Goal: Task Accomplishment & Management: Manage account settings

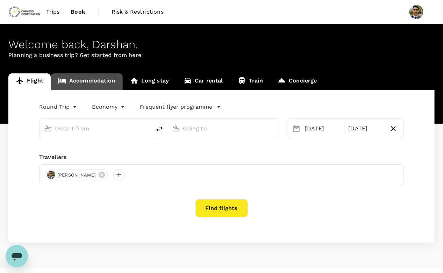
type input "[GEOGRAPHIC_DATA], [GEOGRAPHIC_DATA] (any)"
click at [97, 80] on link "Accommodation" at bounding box center [87, 81] width 72 height 17
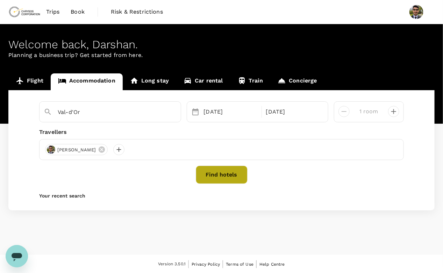
click at [223, 174] on button "Find hotels" at bounding box center [222, 175] width 52 height 18
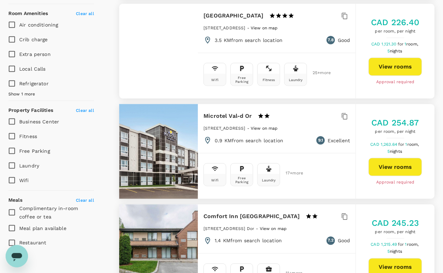
scroll to position [275, 0]
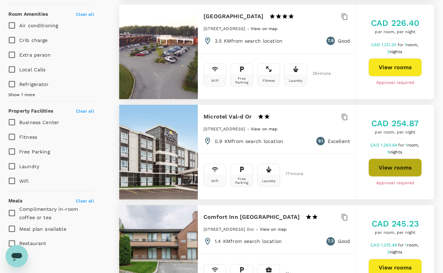
click at [392, 167] on button "View rooms" at bounding box center [396, 168] width 54 height 18
type input "406"
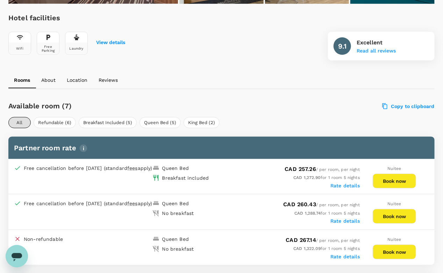
scroll to position [255, 0]
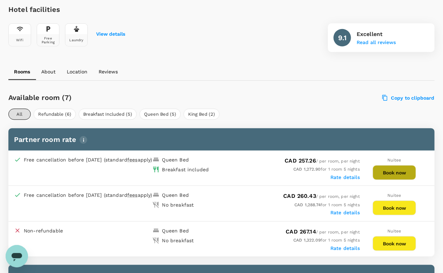
click at [396, 174] on button "Book now" at bounding box center [394, 172] width 43 height 15
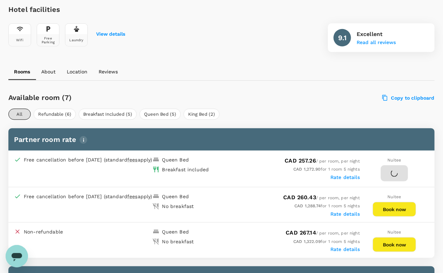
scroll to position [254, 0]
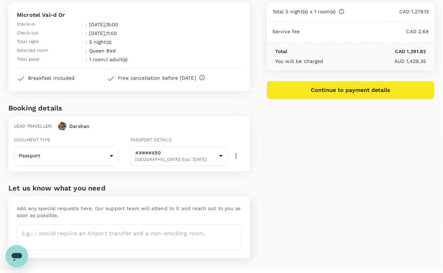
scroll to position [48, 0]
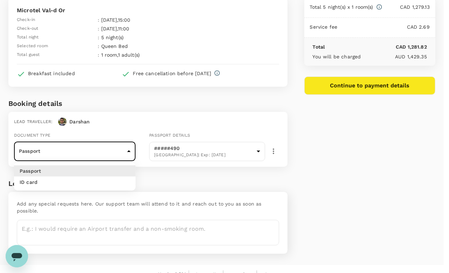
click at [120, 151] on body "Back to hotel details Review selection You've selected Microtel Val-d Or Check-…" at bounding box center [224, 118] width 449 height 332
click at [120, 151] on div at bounding box center [224, 136] width 449 height 273
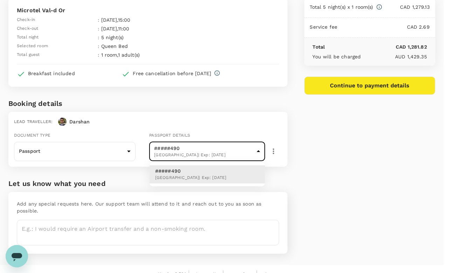
click at [190, 157] on body "Back to hotel details Review selection You've selected Microtel Val-d Or Check-…" at bounding box center [224, 118] width 449 height 332
click at [190, 157] on div at bounding box center [224, 136] width 449 height 273
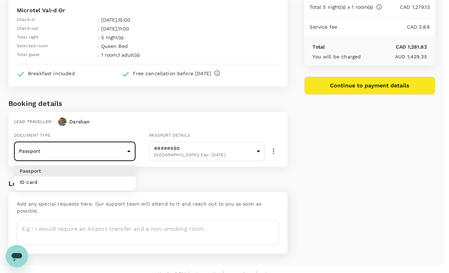
click at [96, 150] on body "Back to hotel details Review selection You've selected Microtel Val-d Or Check-…" at bounding box center [224, 118] width 449 height 332
click at [96, 150] on div at bounding box center [224, 136] width 449 height 273
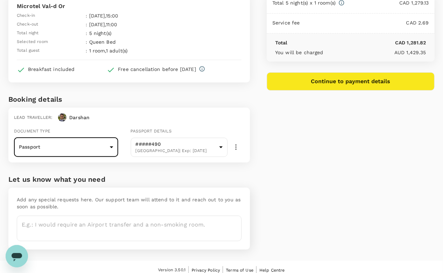
scroll to position [58, 0]
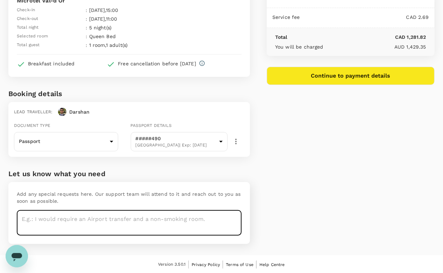
click at [98, 218] on textarea at bounding box center [129, 223] width 225 height 26
click at [80, 218] on textarea at bounding box center [129, 223] width 225 height 26
click at [125, 226] on textarea at bounding box center [129, 223] width 225 height 26
click at [55, 218] on textarea at bounding box center [129, 223] width 225 height 26
click at [52, 218] on textarea "Please add a few water bottles." at bounding box center [129, 223] width 225 height 26
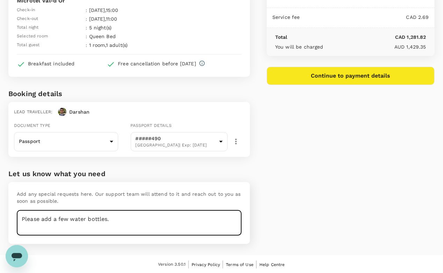
click at [106, 226] on textarea "Please add a few water bottles." at bounding box center [129, 223] width 225 height 26
click at [131, 220] on textarea "Please add a few water bottles." at bounding box center [129, 223] width 225 height 26
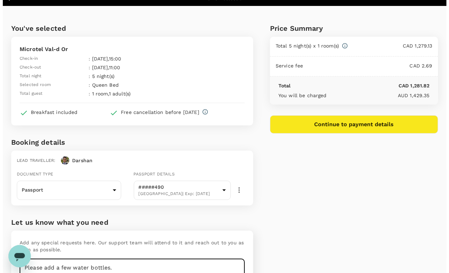
scroll to position [0, 0]
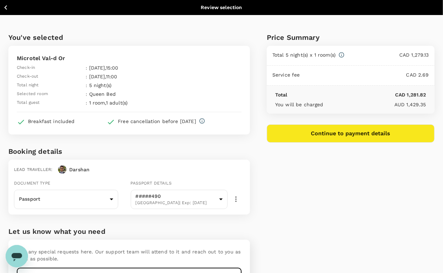
type textarea "Please add a few water bottles."
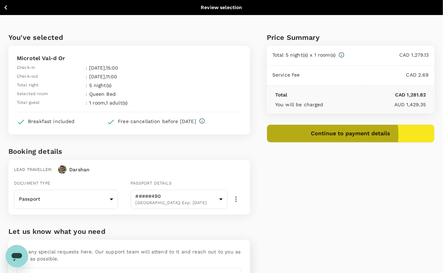
click at [368, 134] on button "Continue to payment details" at bounding box center [351, 134] width 168 height 18
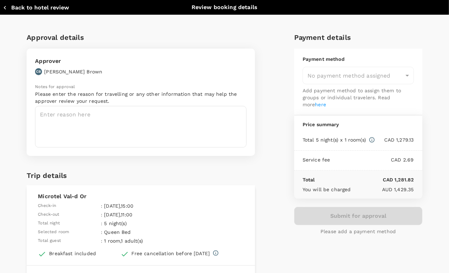
type input "9c4289b1-14a3-4119-8736-521306e5ca8f"
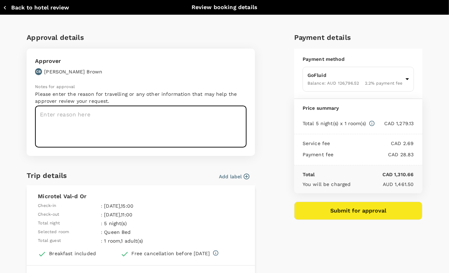
click at [97, 127] on textarea at bounding box center [140, 127] width 211 height 42
click at [83, 113] on textarea at bounding box center [140, 127] width 211 height 42
type textarea "T"
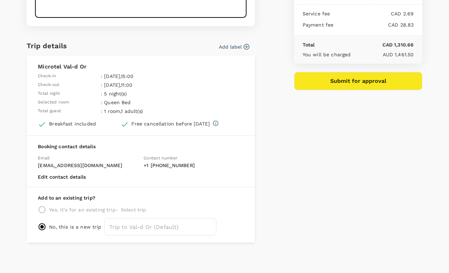
scroll to position [130, 0]
type textarea "Val'dor - Max 8 PLC code upgrade"
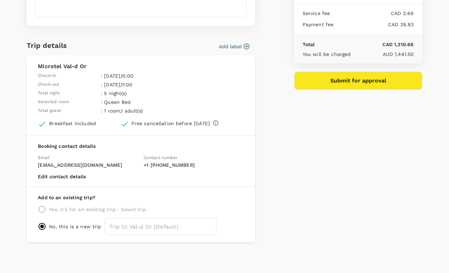
click at [103, 210] on p "Yes, it's for an existing trip -" at bounding box center [83, 209] width 69 height 7
click at [122, 226] on input "text" at bounding box center [160, 226] width 112 height 17
click at [232, 197] on p "Add to an existing trip?" at bounding box center [141, 197] width 206 height 7
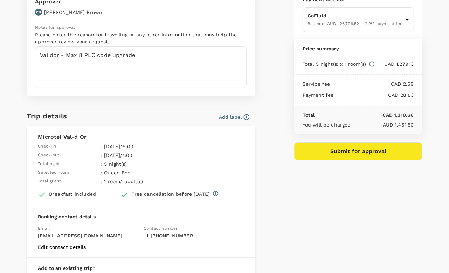
scroll to position [0, 0]
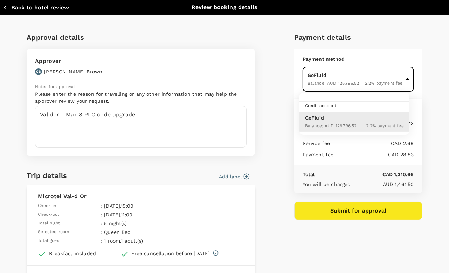
click at [340, 79] on body "Back to hotel details Review selection You've selected Microtel Val-d Or Check-…" at bounding box center [224, 166] width 449 height 332
click at [327, 107] on span "Credit account" at bounding box center [320, 105] width 31 height 5
click at [340, 109] on ul "Credit account GoFluid Balance : AUD 126,796.52 2.2 % payment fee" at bounding box center [354, 114] width 110 height 42
click at [273, 78] on div at bounding box center [224, 136] width 449 height 273
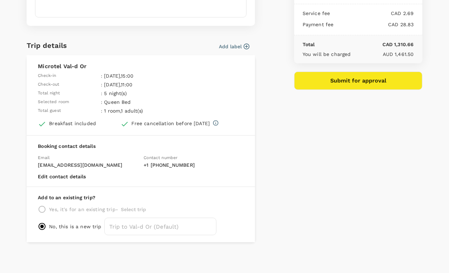
scroll to position [99, 0]
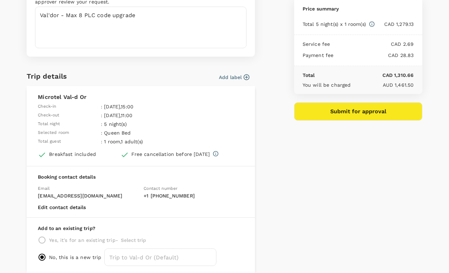
click at [229, 79] on button "Add label" at bounding box center [234, 77] width 30 height 7
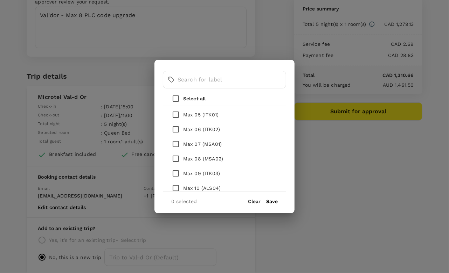
scroll to position [134, 0]
click at [177, 161] on input "checkbox" at bounding box center [175, 159] width 15 height 15
checkbox input "true"
click at [272, 201] on button "Save" at bounding box center [272, 202] width 12 height 6
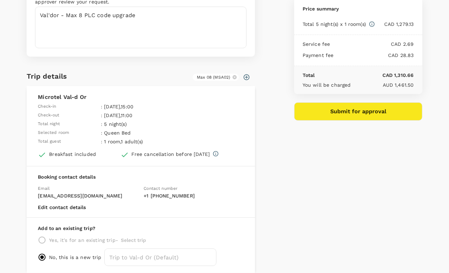
click at [284, 176] on div "Approval details Approver CB [PERSON_NAME] Notes for approval Please enter the …" at bounding box center [221, 100] width 401 height 346
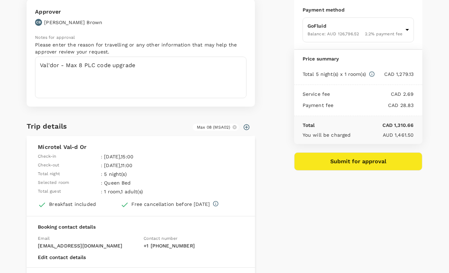
scroll to position [49, 0]
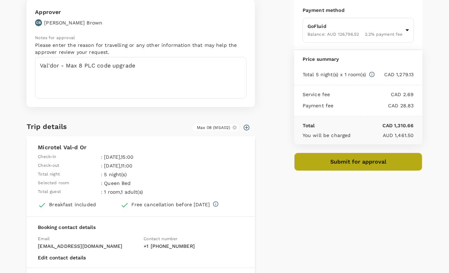
click at [348, 169] on button "Submit for approval" at bounding box center [358, 162] width 128 height 18
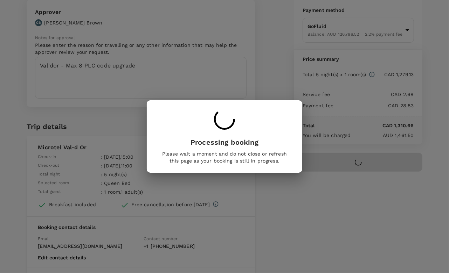
click at [311, 238] on div "Processing booking Please wait a moment and do not close or refresh this page a…" at bounding box center [224, 136] width 449 height 273
click at [340, 219] on div "Processing booking Please wait a moment and do not close or refresh this page a…" at bounding box center [224, 136] width 449 height 273
click at [242, 121] on div at bounding box center [224, 120] width 127 height 23
click at [216, 147] on p "Processing booking" at bounding box center [224, 142] width 127 height 10
click at [302, 227] on div "Processing booking Please wait a moment and do not close or refresh this page a…" at bounding box center [224, 136] width 449 height 273
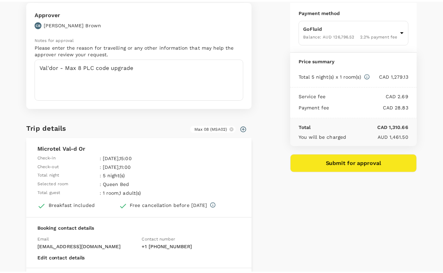
scroll to position [0, 0]
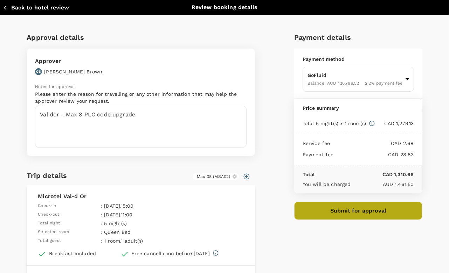
click at [334, 206] on button "Submit for approval" at bounding box center [358, 211] width 128 height 18
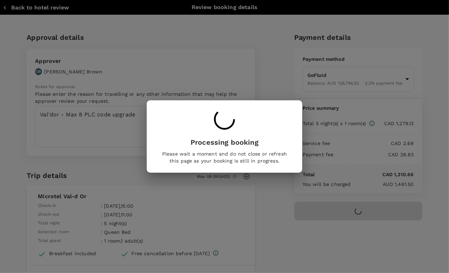
click at [274, 195] on div "Processing booking Please wait a moment and do not close or refresh this page a…" at bounding box center [224, 136] width 449 height 273
click at [277, 202] on div "Processing booking Please wait a moment and do not close or refresh this page a…" at bounding box center [224, 136] width 449 height 273
drag, startPoint x: 277, startPoint y: 202, endPoint x: 262, endPoint y: 204, distance: 15.3
click at [262, 204] on div "Processing booking Please wait a moment and do not close or refresh this page a…" at bounding box center [224, 136] width 449 height 273
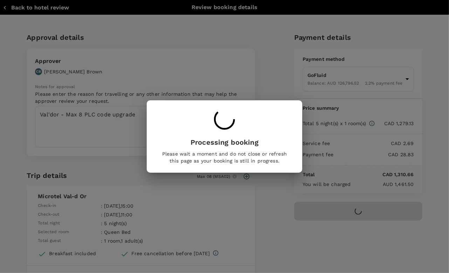
click at [22, 6] on div "Processing booking Please wait a moment and do not close or refresh this page a…" at bounding box center [224, 136] width 449 height 273
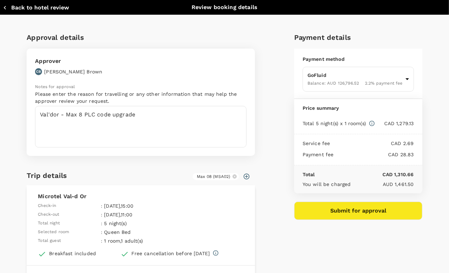
click at [17, 10] on button "Back to hotel review" at bounding box center [36, 7] width 66 height 7
type input "9c4289b1-14a3-4119-8736-521306e5ca8f"
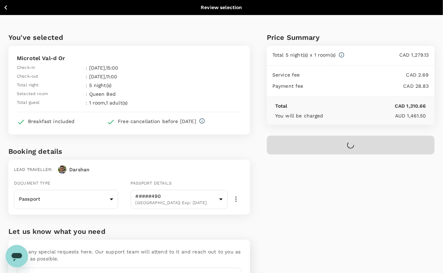
click at [13, 9] on p "Back to hotel details" at bounding box center [38, 7] width 50 height 7
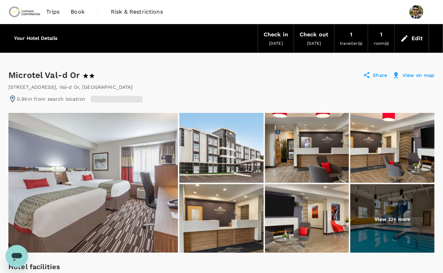
click at [54, 10] on span "Trips" at bounding box center [53, 12] width 14 height 8
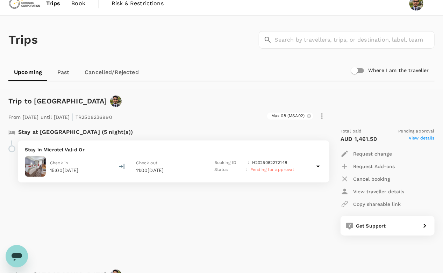
scroll to position [9, 0]
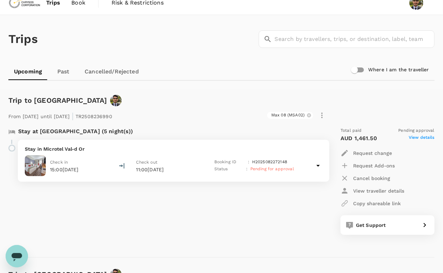
click at [309, 167] on div "Check in 15:00[DATE] Check out 11:00[DATE] Booking ID : H2025082272148 Status :…" at bounding box center [174, 165] width 298 height 21
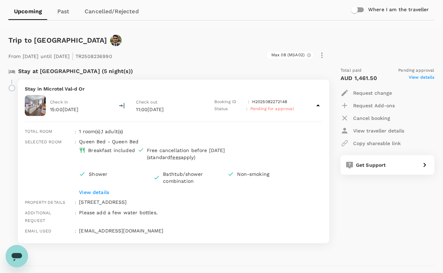
scroll to position [0, 0]
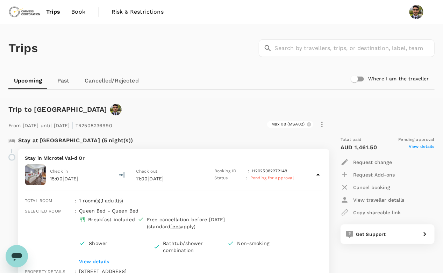
click at [23, 15] on img at bounding box center [24, 11] width 32 height 15
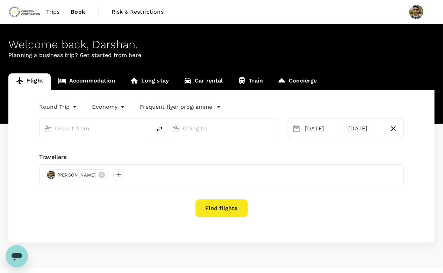
type input "[GEOGRAPHIC_DATA], [GEOGRAPHIC_DATA] (any)"
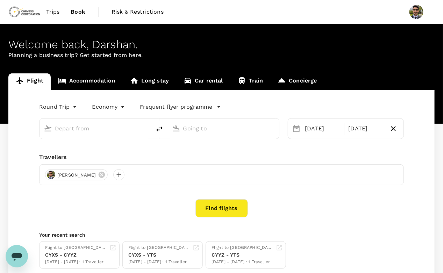
type input "[GEOGRAPHIC_DATA], [GEOGRAPHIC_DATA] (any)"
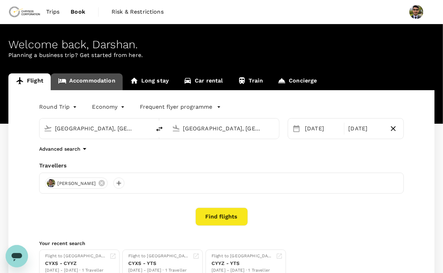
click at [89, 87] on link "Accommodation" at bounding box center [87, 81] width 72 height 17
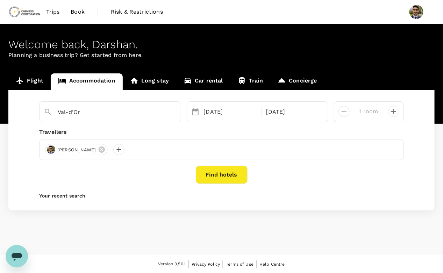
click at [56, 15] on span "Trips" at bounding box center [53, 12] width 14 height 8
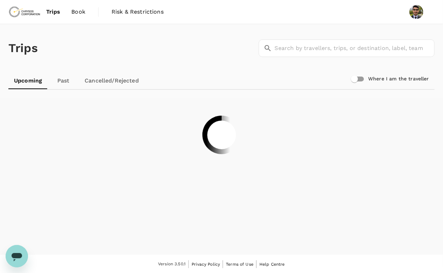
click at [78, 21] on link "Book" at bounding box center [78, 12] width 25 height 24
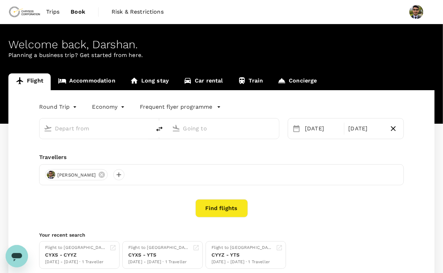
type input "[GEOGRAPHIC_DATA], [GEOGRAPHIC_DATA] (any)"
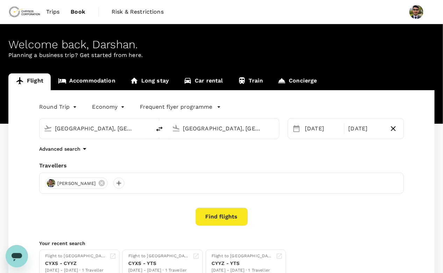
click at [53, 14] on span "Trips" at bounding box center [53, 12] width 14 height 8
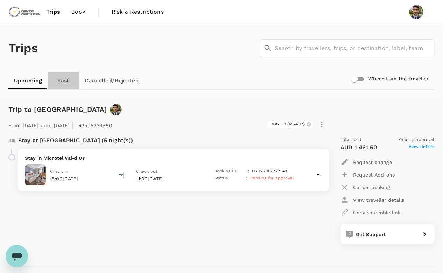
click at [61, 72] on link "Past" at bounding box center [63, 80] width 31 height 17
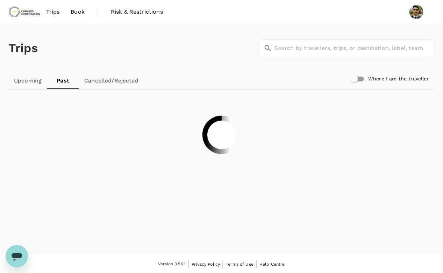
click at [129, 162] on div at bounding box center [221, 134] width 443 height 73
click at [25, 83] on link "Upcoming" at bounding box center [27, 80] width 39 height 17
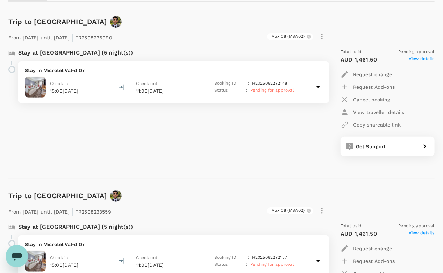
scroll to position [85, 0]
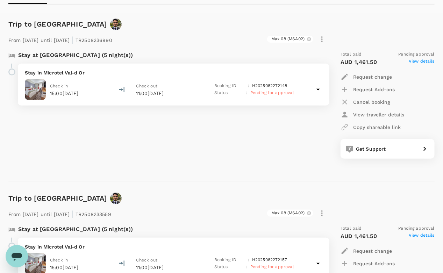
click at [373, 100] on p "Cancel booking" at bounding box center [371, 102] width 37 height 7
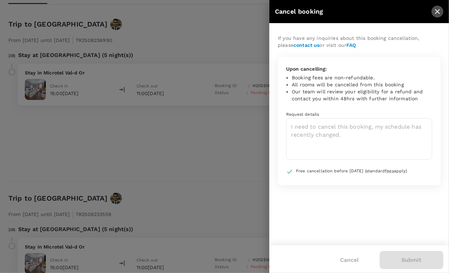
click at [437, 6] on button "close" at bounding box center [437, 12] width 12 height 12
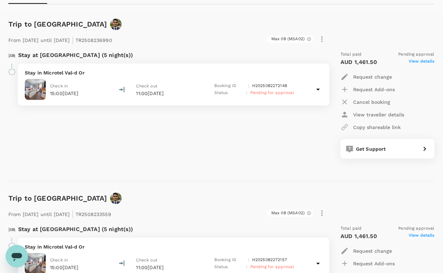
click at [370, 99] on p "Cancel booking" at bounding box center [371, 102] width 37 height 7
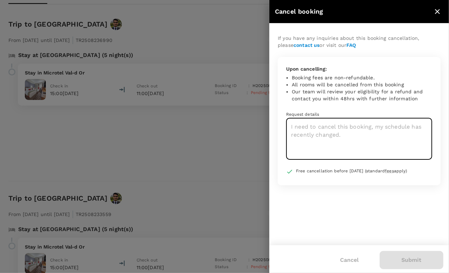
click at [326, 134] on textarea at bounding box center [359, 139] width 146 height 42
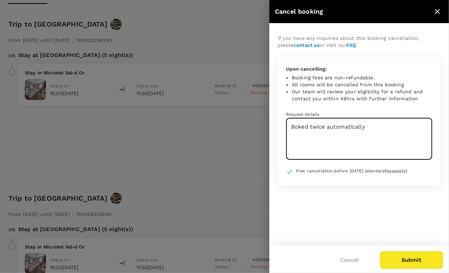
type textarea "Boked twice automatically"
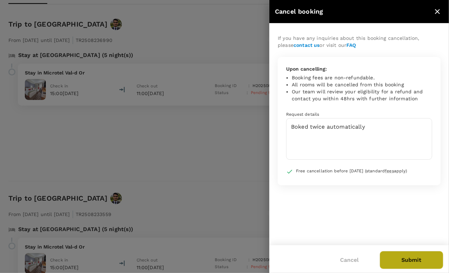
click at [403, 262] on button "Submit" at bounding box center [411, 260] width 64 height 18
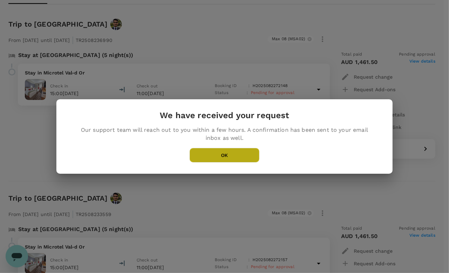
click at [225, 156] on button "OK" at bounding box center [224, 155] width 70 height 15
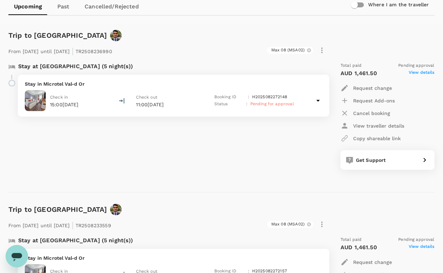
scroll to position [0, 0]
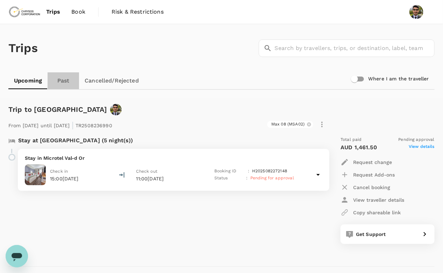
click at [63, 81] on link "Past" at bounding box center [63, 80] width 31 height 17
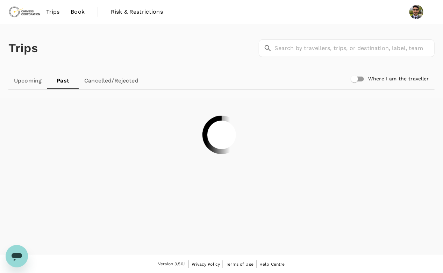
click at [31, 80] on link "Upcoming" at bounding box center [27, 80] width 39 height 17
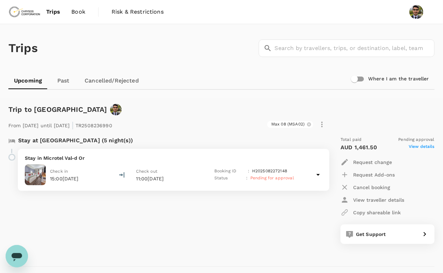
click at [54, 14] on span "Trips" at bounding box center [53, 12] width 14 height 8
click at [27, 9] on img at bounding box center [24, 11] width 32 height 15
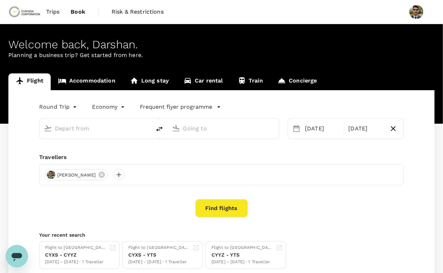
type input "[GEOGRAPHIC_DATA], [GEOGRAPHIC_DATA] (any)"
click at [51, 10] on span "Trips" at bounding box center [53, 12] width 14 height 8
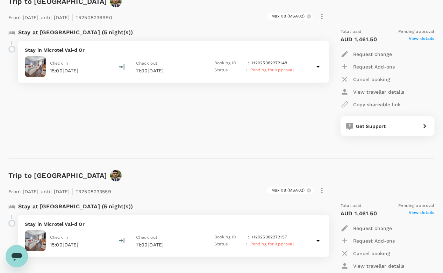
scroll to position [59, 0]
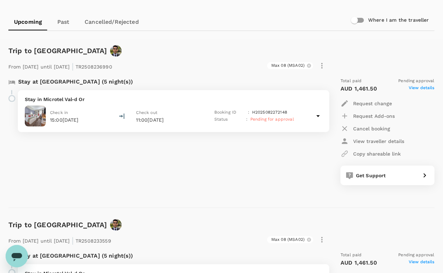
click at [318, 114] on icon at bounding box center [318, 116] width 8 height 8
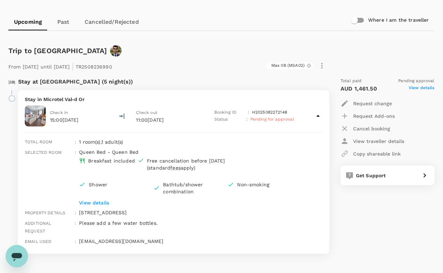
click at [318, 114] on icon at bounding box center [318, 116] width 8 height 8
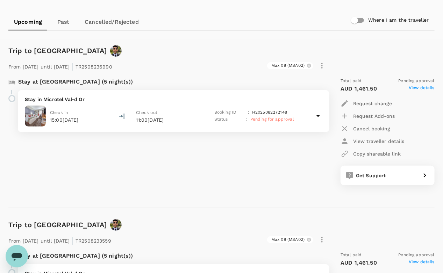
click at [325, 62] on icon "button" at bounding box center [322, 66] width 8 height 8
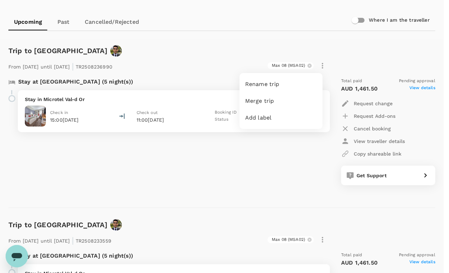
click at [290, 155] on div at bounding box center [224, 136] width 449 height 273
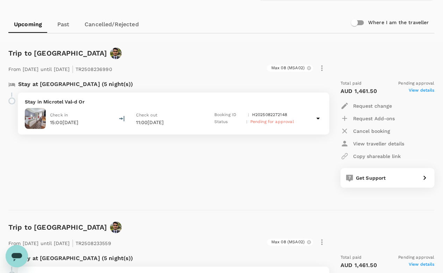
scroll to position [0, 0]
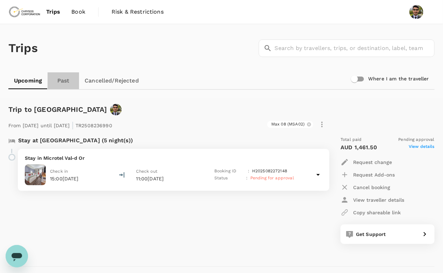
click at [57, 80] on link "Past" at bounding box center [63, 80] width 31 height 17
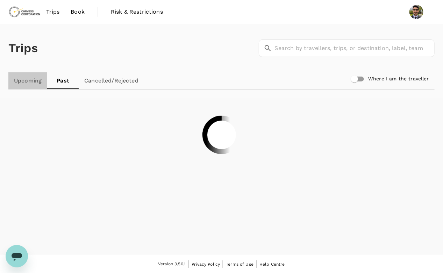
click at [29, 78] on link "Upcoming" at bounding box center [27, 80] width 39 height 17
click at [64, 85] on link "Past" at bounding box center [63, 80] width 31 height 17
click at [34, 81] on link "Upcoming" at bounding box center [27, 80] width 39 height 17
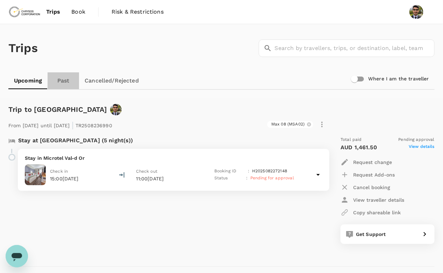
click at [61, 80] on link "Past" at bounding box center [63, 80] width 31 height 17
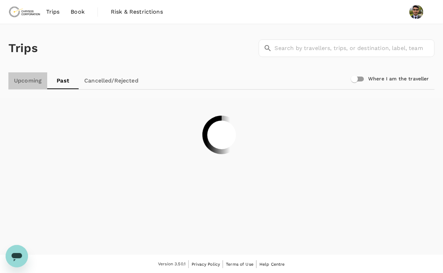
click at [28, 83] on link "Upcoming" at bounding box center [27, 80] width 39 height 17
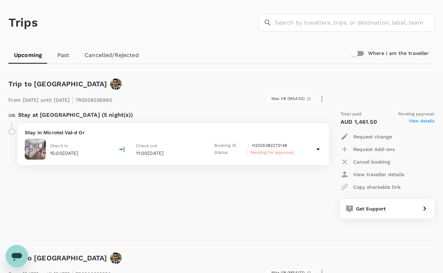
scroll to position [7, 0]
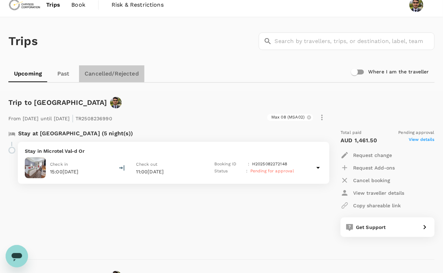
click at [103, 75] on link "Cancelled/Rejected" at bounding box center [111, 73] width 65 height 17
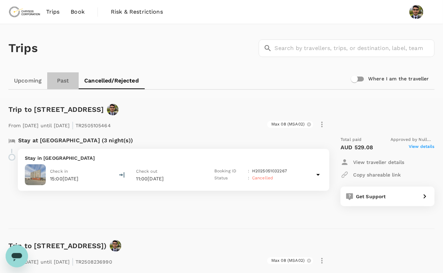
click at [59, 77] on link "Past" at bounding box center [62, 80] width 31 height 17
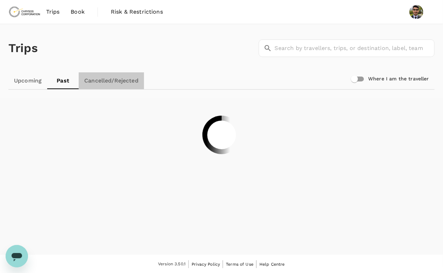
click at [108, 79] on link "Cancelled/Rejected" at bounding box center [111, 80] width 65 height 17
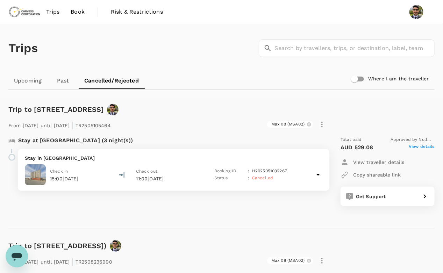
click at [22, 91] on div "Trips ​ ​ Upcoming Past Cancelled/Rejected Where I am the traveller" at bounding box center [221, 61] width 443 height 74
click at [27, 86] on link "Upcoming" at bounding box center [27, 80] width 39 height 17
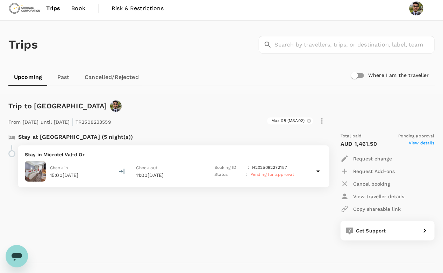
scroll to position [1, 0]
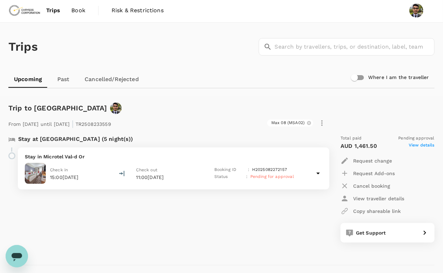
click at [397, 186] on div "Cancel booking" at bounding box center [388, 186] width 94 height 13
click at [372, 184] on p "Cancel booking" at bounding box center [371, 186] width 37 height 7
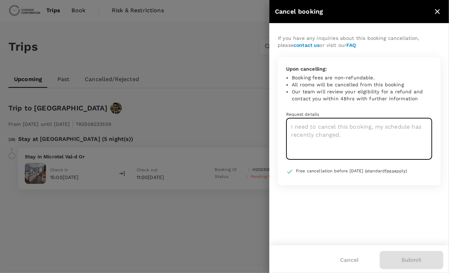
click at [318, 133] on textarea at bounding box center [359, 139] width 146 height 42
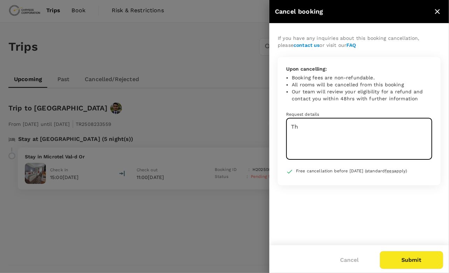
type textarea "T"
type textarea "Multiple bookings due to glitch in Truetrip."
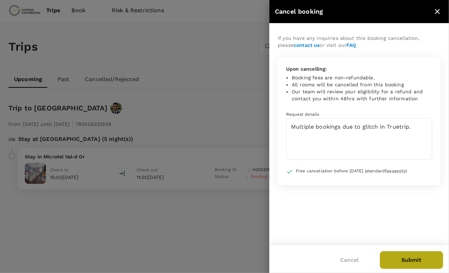
click at [416, 259] on button "Submit" at bounding box center [411, 260] width 64 height 18
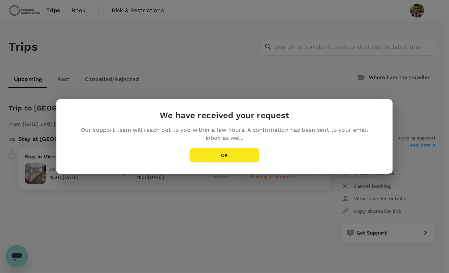
click at [207, 162] on button "OK" at bounding box center [224, 155] width 70 height 15
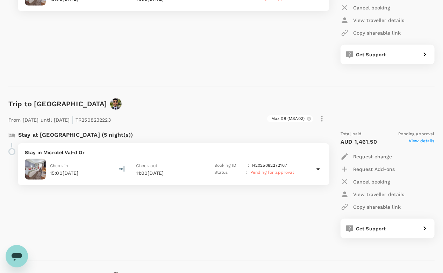
scroll to position [237, 0]
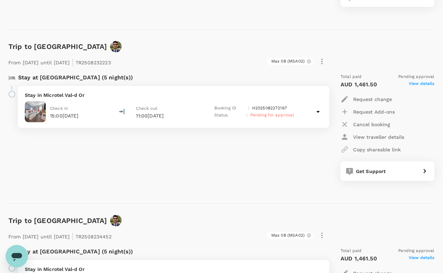
click at [362, 121] on p "Cancel booking" at bounding box center [371, 124] width 37 height 7
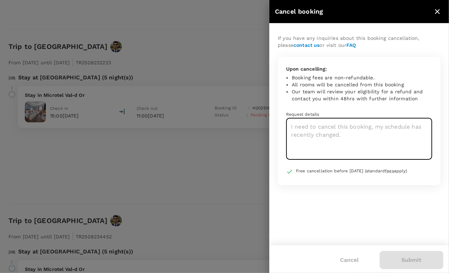
click at [336, 139] on textarea at bounding box center [359, 139] width 146 height 42
paste textarea "Multiple bookings due to glitch in Truetrip."
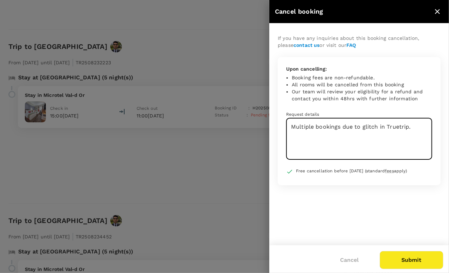
type textarea "Multiple bookings due to glitch in Truetrip."
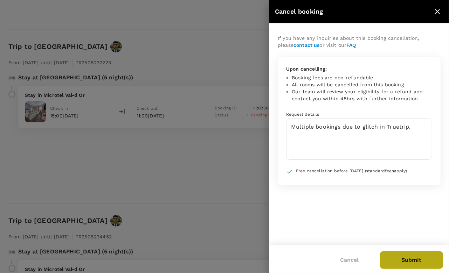
click at [393, 254] on button "Submit" at bounding box center [411, 260] width 64 height 18
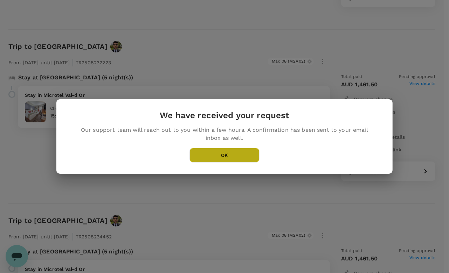
click at [232, 161] on button "OK" at bounding box center [224, 155] width 70 height 15
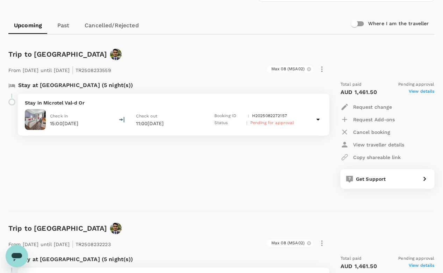
scroll to position [0, 0]
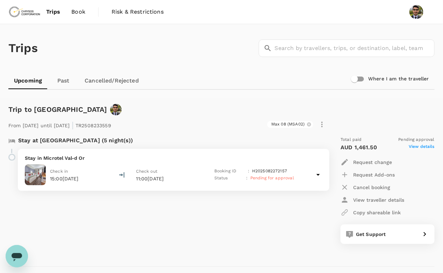
click at [26, 17] on img at bounding box center [24, 11] width 32 height 15
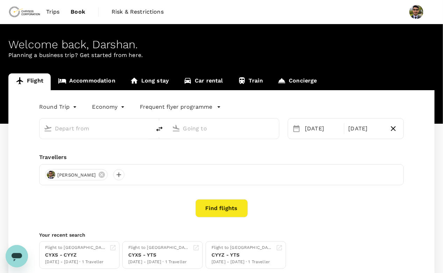
type input "[GEOGRAPHIC_DATA], [GEOGRAPHIC_DATA] (any)"
click at [58, 10] on span "Trips" at bounding box center [53, 12] width 14 height 8
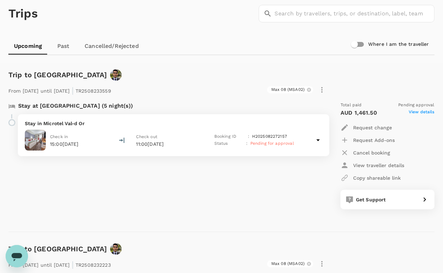
scroll to position [24, 0]
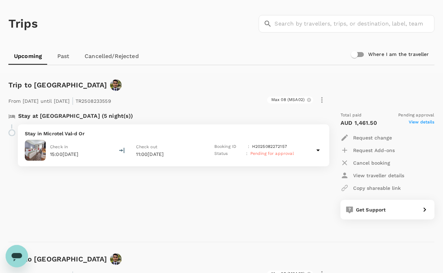
click at [26, 20] on h1 "Trips" at bounding box center [22, 24] width 29 height 48
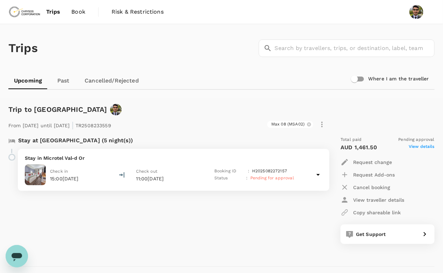
click at [49, 14] on span "Trips" at bounding box center [53, 12] width 14 height 8
click at [35, 11] on img at bounding box center [24, 11] width 32 height 15
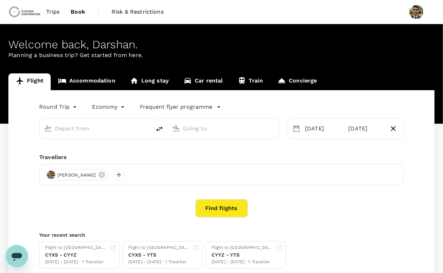
type input "[GEOGRAPHIC_DATA], [GEOGRAPHIC_DATA] (any)"
click at [55, 11] on span "Trips" at bounding box center [53, 12] width 14 height 8
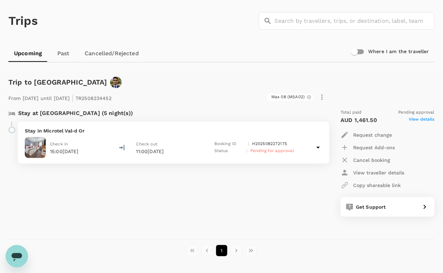
scroll to position [16, 0]
